Goal: Information Seeking & Learning: Learn about a topic

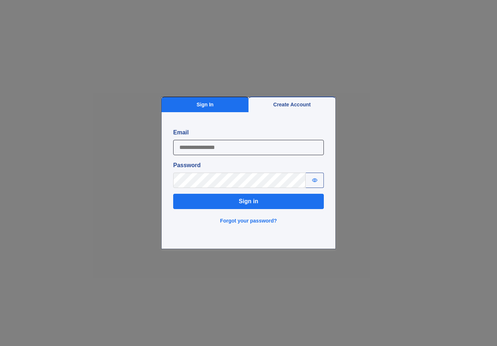
type input "**********"
click at [249, 201] on button "Sign in" at bounding box center [248, 201] width 151 height 15
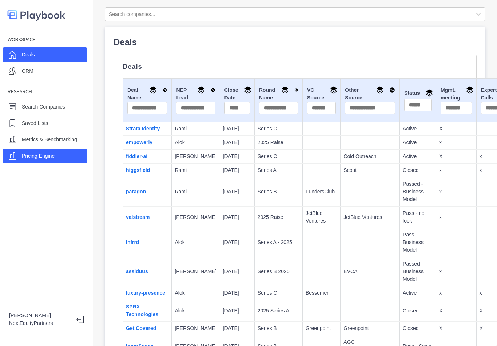
click at [43, 157] on p "Pricing Engine" at bounding box center [38, 156] width 33 height 8
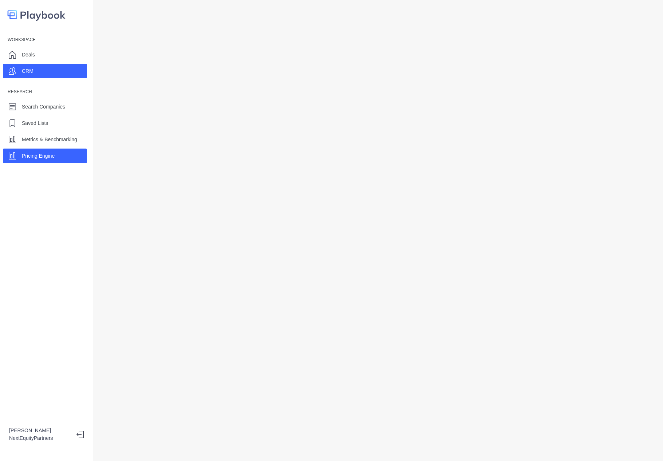
click at [0, 0] on html "Workspace Deals CRM Research Search Companies Saved Lists Metrics & Benchmarkin…" at bounding box center [331, 230] width 663 height 461
click at [63, 112] on div "Search Companies" at bounding box center [43, 106] width 43 height 11
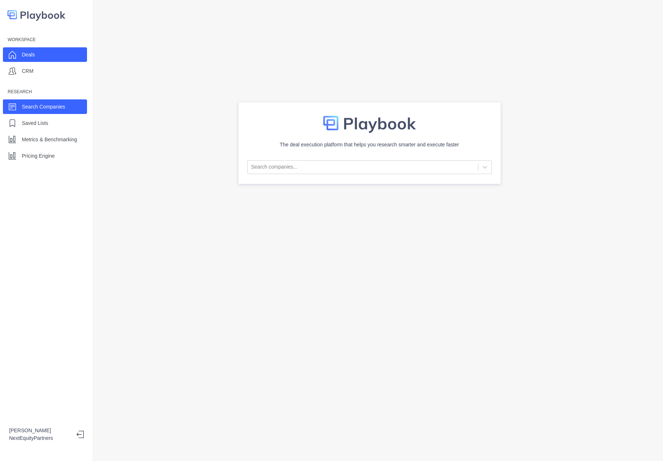
click at [44, 57] on div "Deals" at bounding box center [45, 54] width 84 height 15
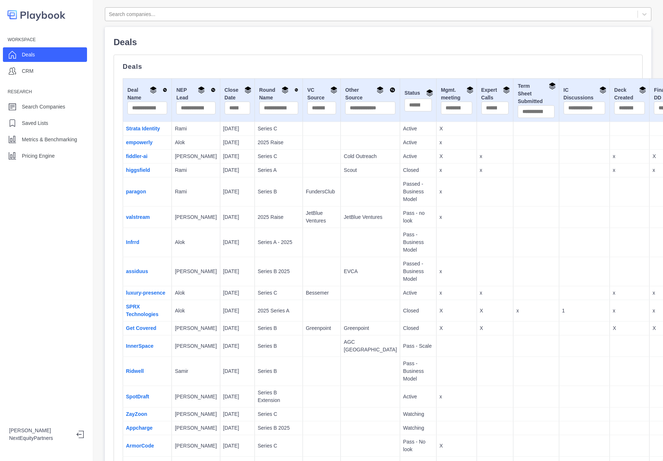
click at [208, 13] on div at bounding box center [371, 14] width 525 height 9
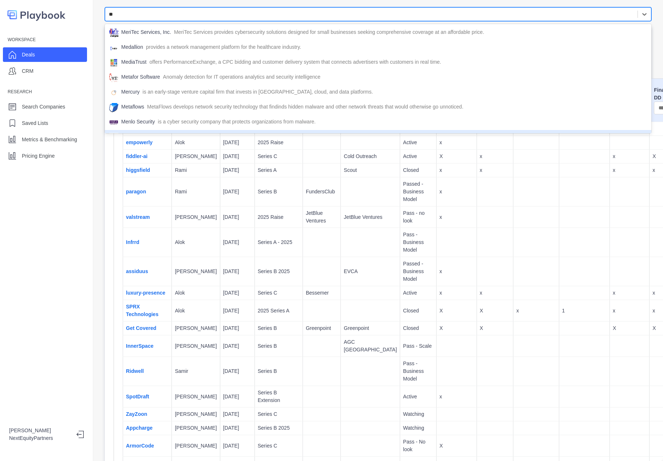
type input "**"
click at [220, 196] on td "9/30/2025" at bounding box center [237, 191] width 35 height 29
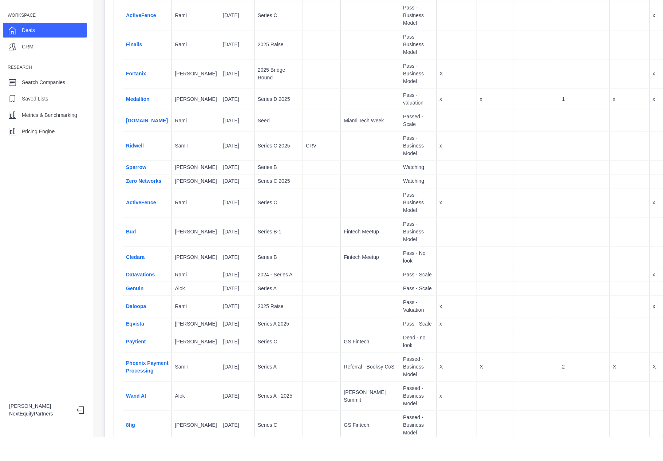
scroll to position [588, 0]
click at [140, 134] on td "Medallion" at bounding box center [147, 123] width 49 height 21
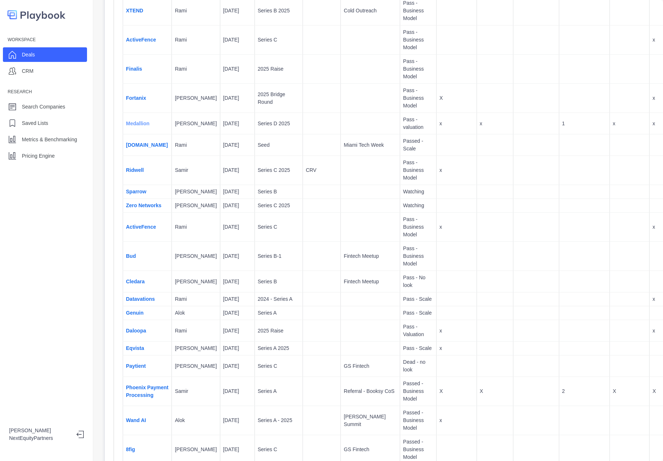
click at [135, 126] on link "Medallion" at bounding box center [138, 124] width 24 height 6
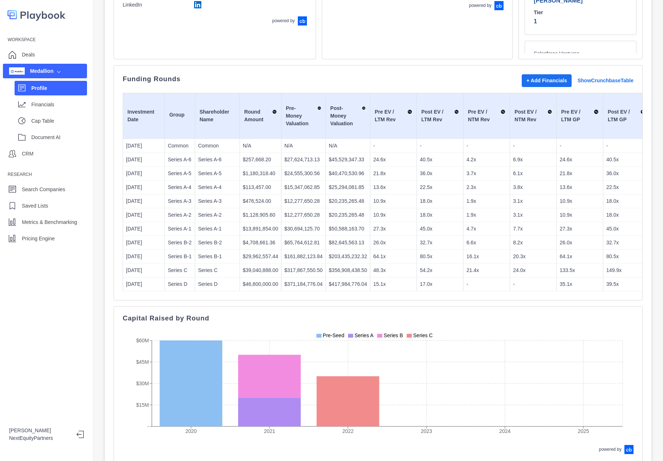
click at [321, 288] on p "$371,184,776.04" at bounding box center [303, 284] width 38 height 8
copy p "$371,184,776.04"
click at [51, 101] on p "Financials" at bounding box center [59, 105] width 56 height 8
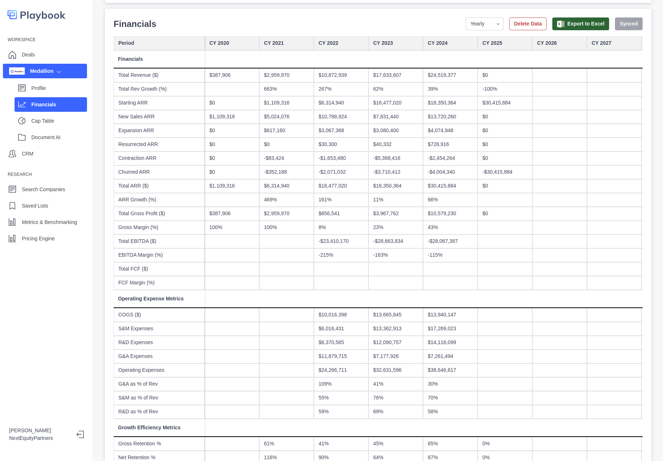
scroll to position [45, 0]
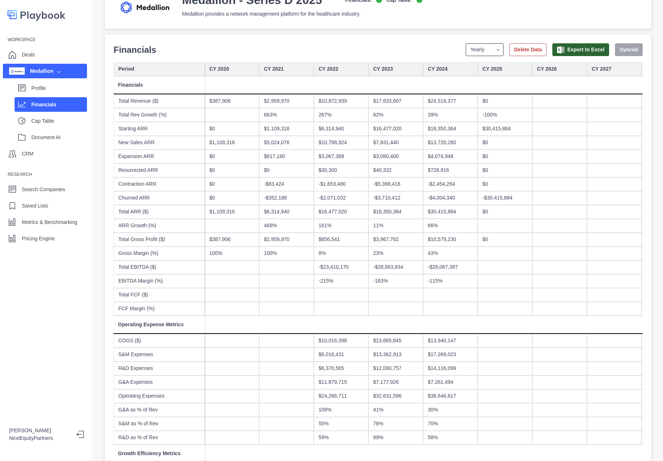
select select "monthly"
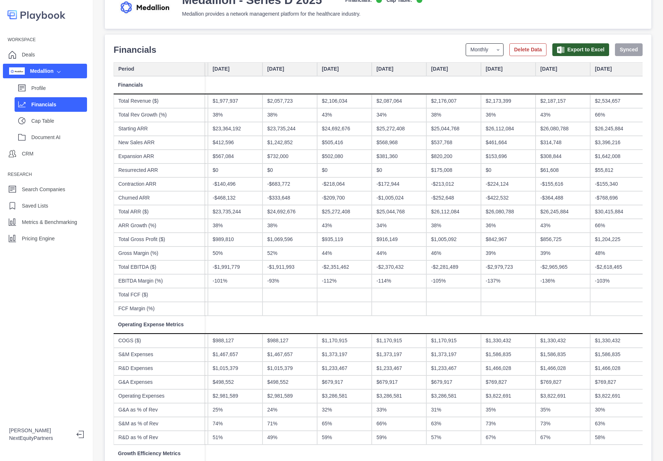
scroll to position [0, 2962]
